Goal: Task Accomplishment & Management: Manage account settings

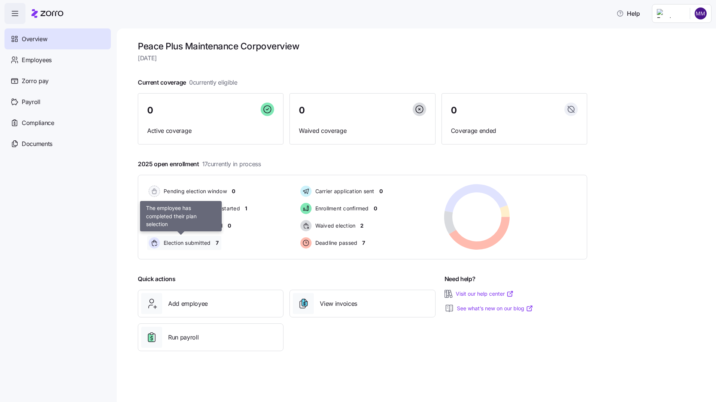
click at [179, 242] on span "Election submitted" at bounding box center [185, 242] width 49 height 7
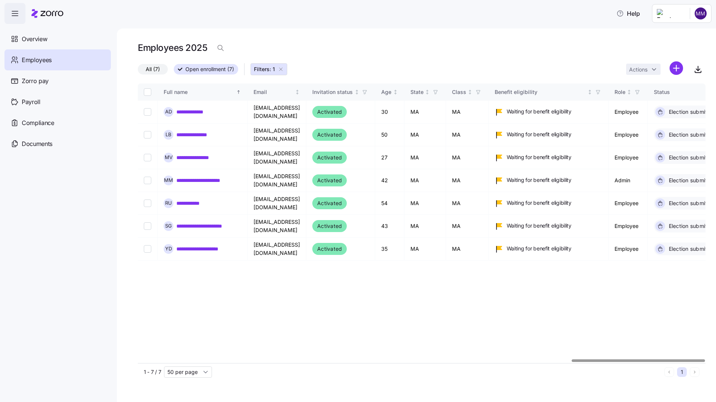
scroll to position [0, 1846]
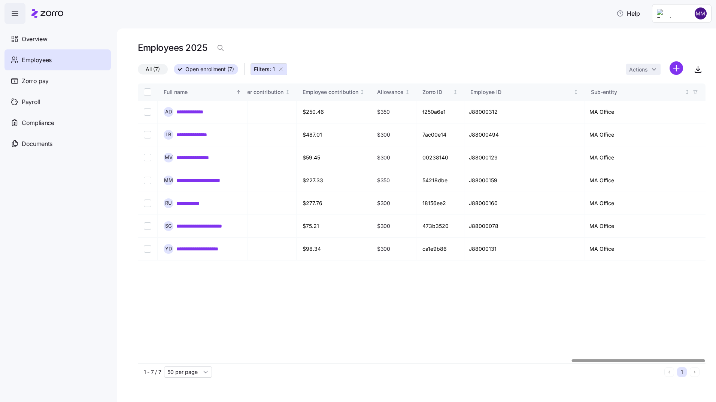
click at [700, 361] on div at bounding box center [421, 361] width 567 height 4
click at [700, 361] on div at bounding box center [638, 360] width 133 height 3
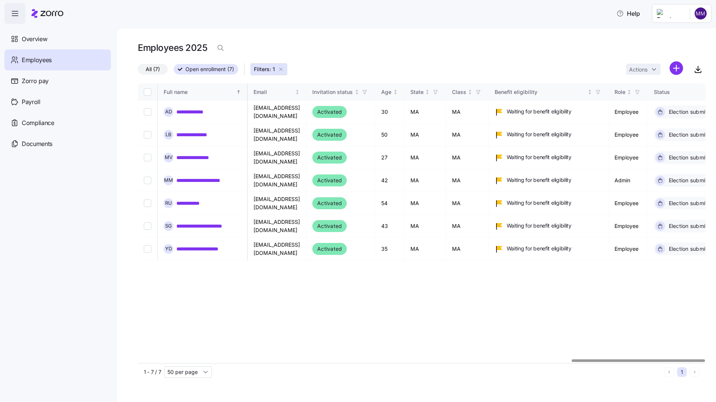
click at [140, 362] on div at bounding box center [421, 361] width 567 height 4
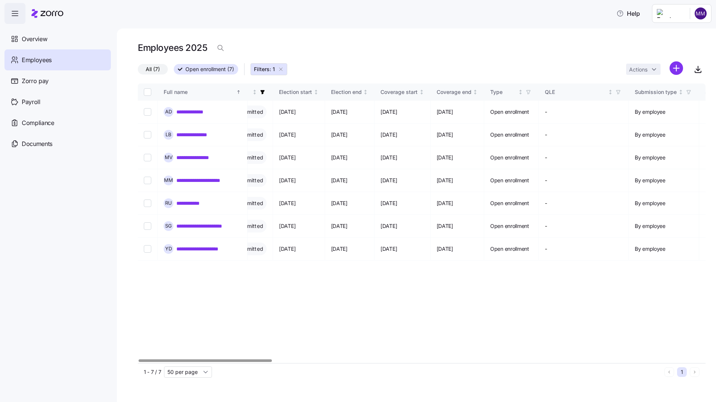
click at [311, 361] on div at bounding box center [421, 361] width 567 height 4
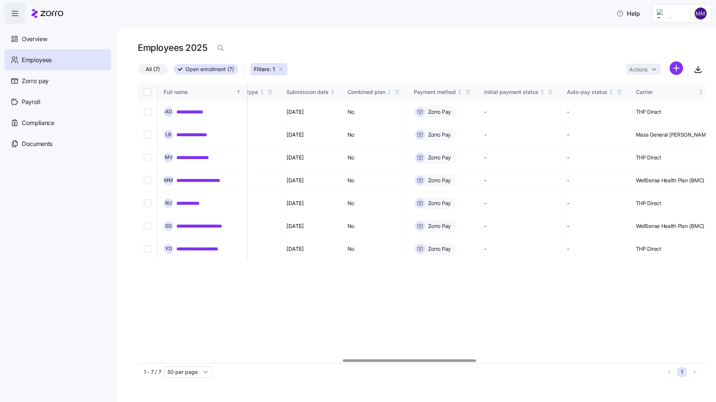
click at [409, 361] on div at bounding box center [421, 361] width 567 height 4
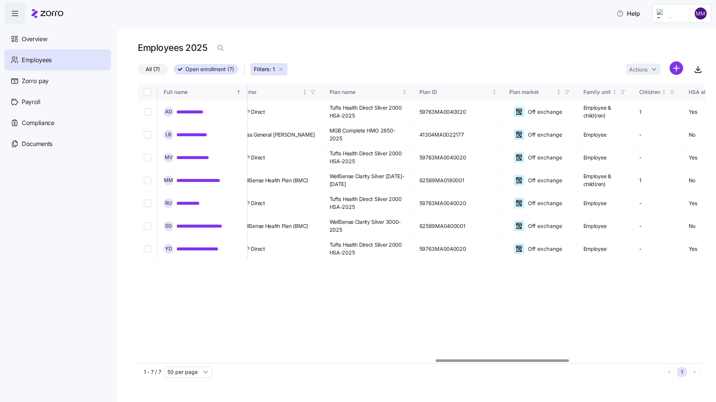
click at [502, 361] on div at bounding box center [421, 361] width 567 height 4
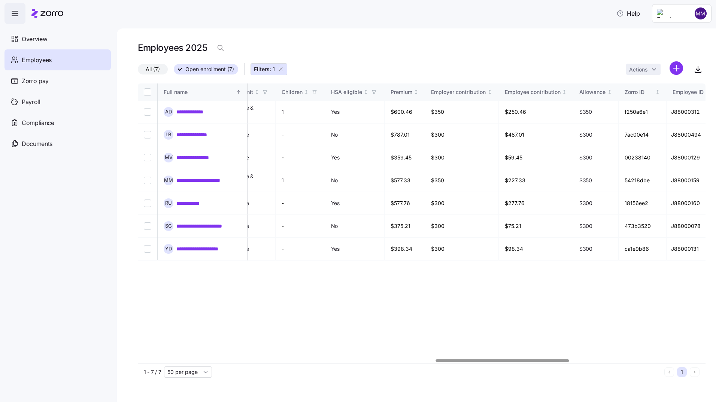
click at [586, 361] on div at bounding box center [421, 361] width 567 height 4
click at [665, 361] on div at bounding box center [421, 361] width 567 height 4
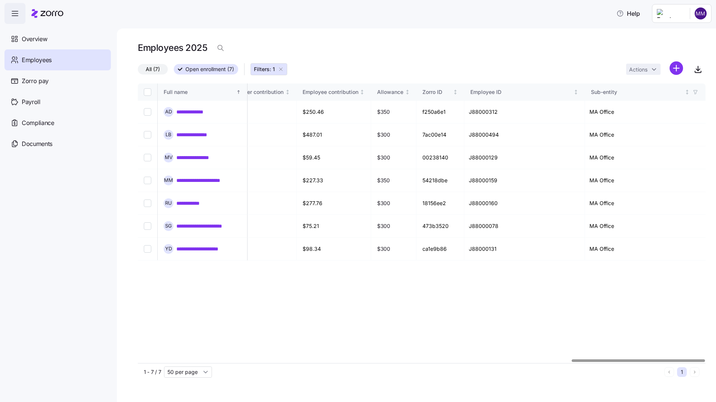
scroll to position [0, 15]
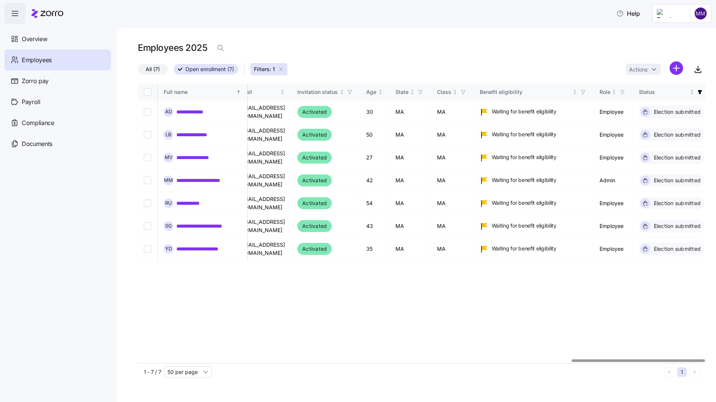
click at [208, 362] on div at bounding box center [421, 361] width 567 height 4
click at [137, 362] on div "**********" at bounding box center [416, 215] width 599 height 374
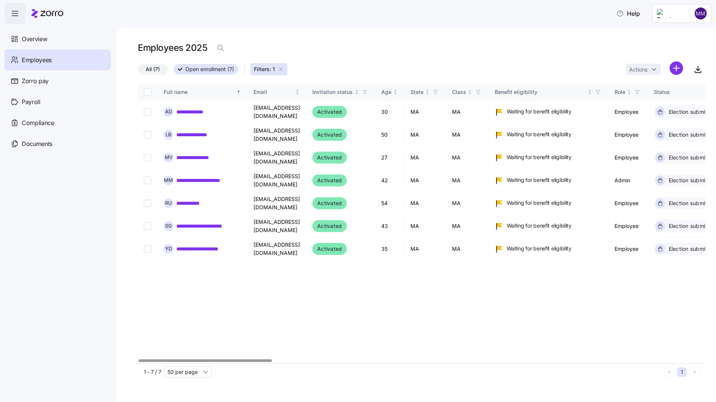
click at [138, 359] on div at bounding box center [204, 360] width 133 height 3
click at [137, 360] on div "**********" at bounding box center [416, 215] width 599 height 374
click at [34, 40] on span "Overview" at bounding box center [34, 38] width 25 height 9
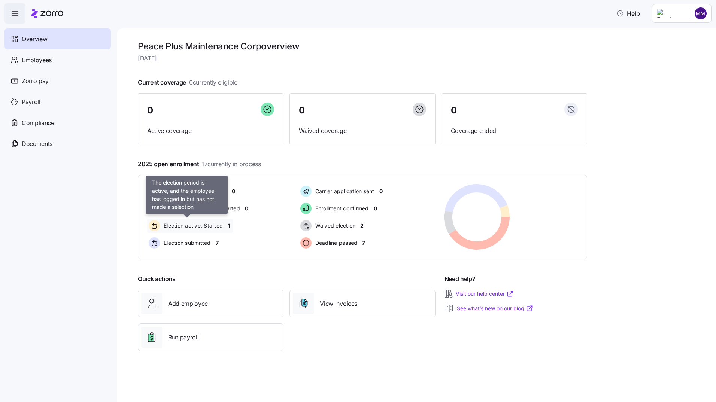
click at [200, 226] on span "Election active: Started" at bounding box center [191, 225] width 61 height 7
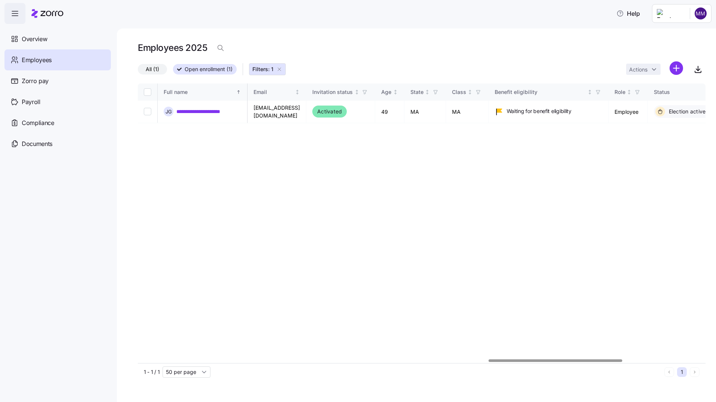
click at [555, 360] on div at bounding box center [421, 361] width 567 height 4
click at [192, 361] on div at bounding box center [421, 361] width 567 height 4
click at [134, 360] on div "**********" at bounding box center [416, 215] width 599 height 374
click at [35, 37] on span "Overview" at bounding box center [34, 38] width 25 height 9
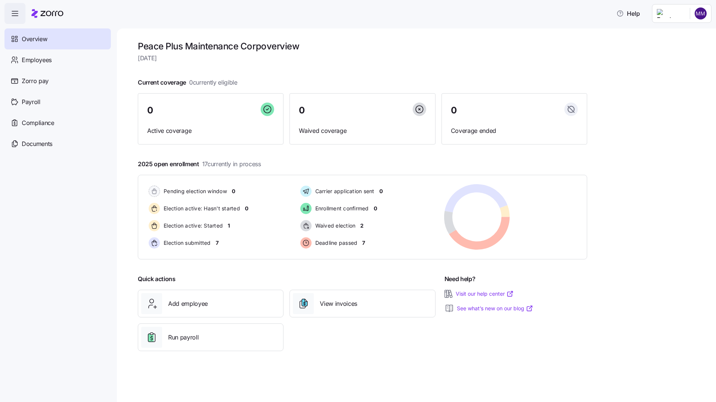
click at [697, 12] on html "Help Overview Employees Zorro pay Payroll Compliance Documents Peace Plus Maint…" at bounding box center [358, 198] width 716 height 397
click at [670, 76] on div "Log out" at bounding box center [670, 76] width 29 height 8
click at [696, 12] on html "Help Overview Employees Zorro pay Payroll Compliance Documents Peace Plus Maint…" at bounding box center [358, 198] width 716 height 397
click at [676, 74] on div "Log out" at bounding box center [670, 76] width 29 height 8
